Goal: Go to known website: Access a specific website the user already knows

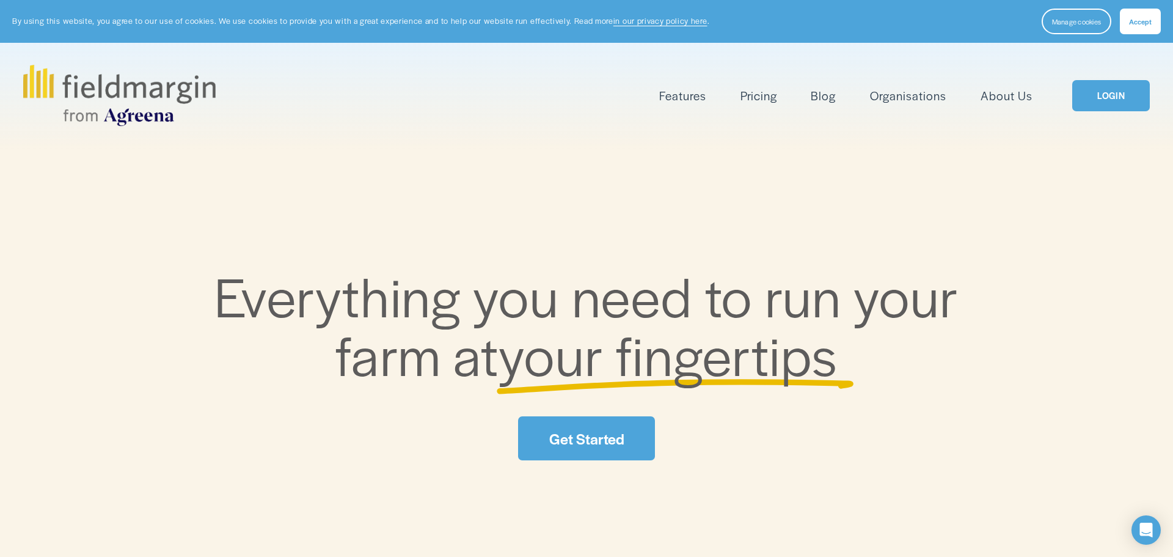
click at [1094, 97] on link "LOGIN" at bounding box center [1110, 95] width 77 height 31
